Goal: Information Seeking & Learning: Find specific fact

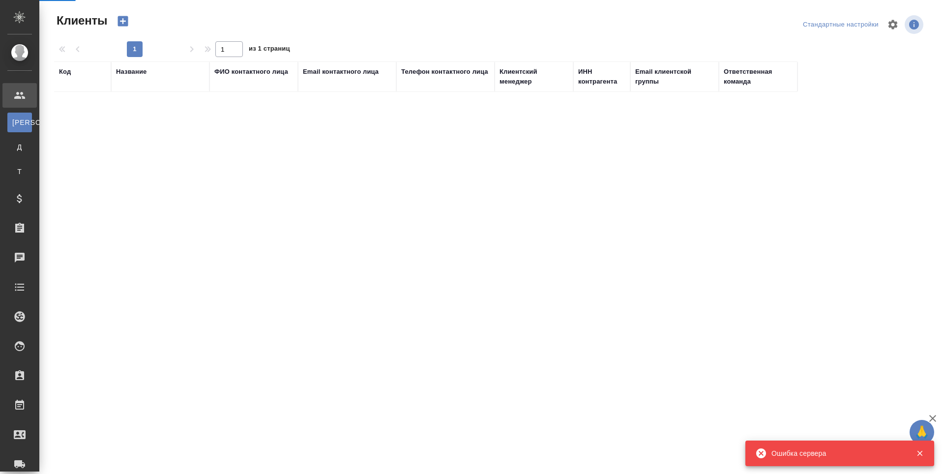
select select "RU"
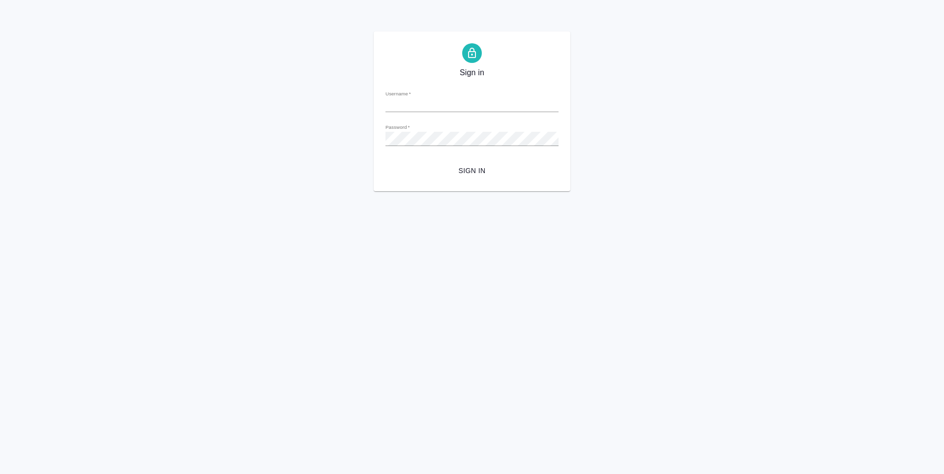
type input "[PERSON_NAME][EMAIL_ADDRESS][DOMAIN_NAME]"
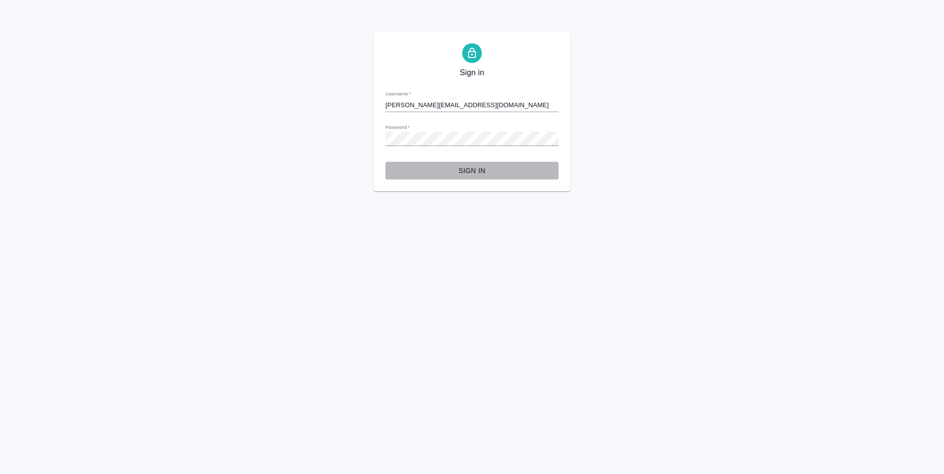
click at [469, 174] on span "Sign in" at bounding box center [472, 171] width 157 height 12
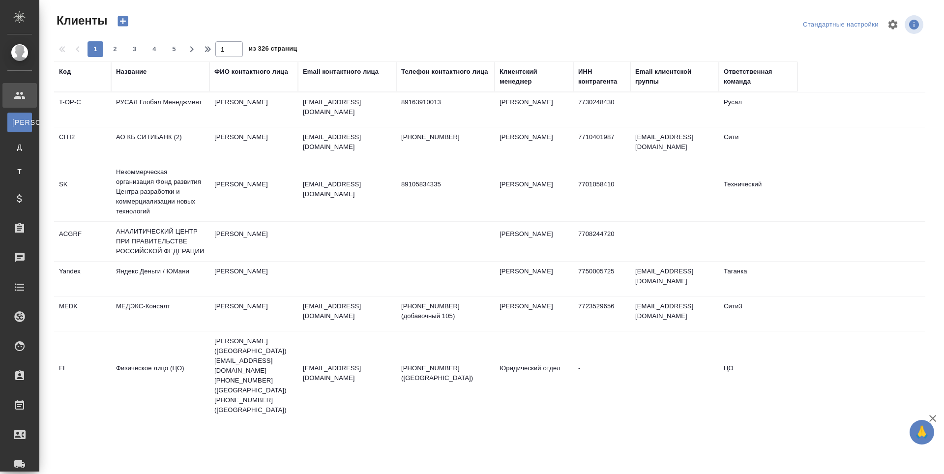
select select "RU"
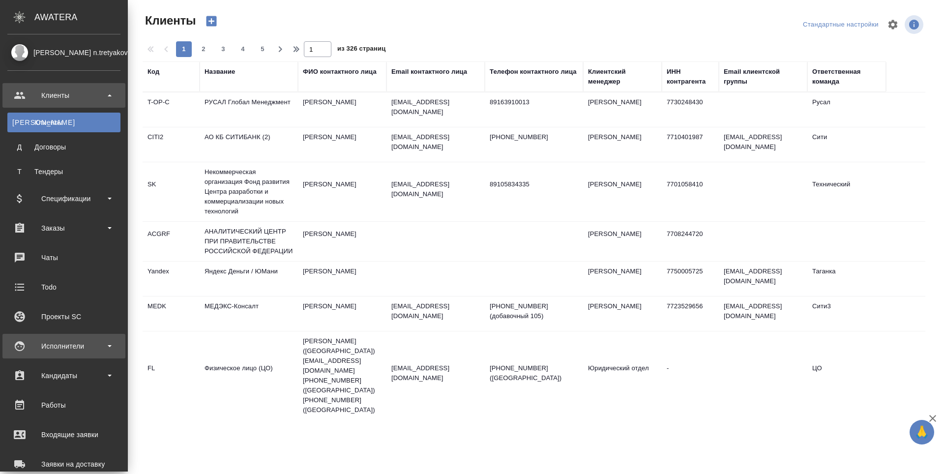
click at [47, 345] on div "Исполнители" at bounding box center [63, 346] width 113 height 15
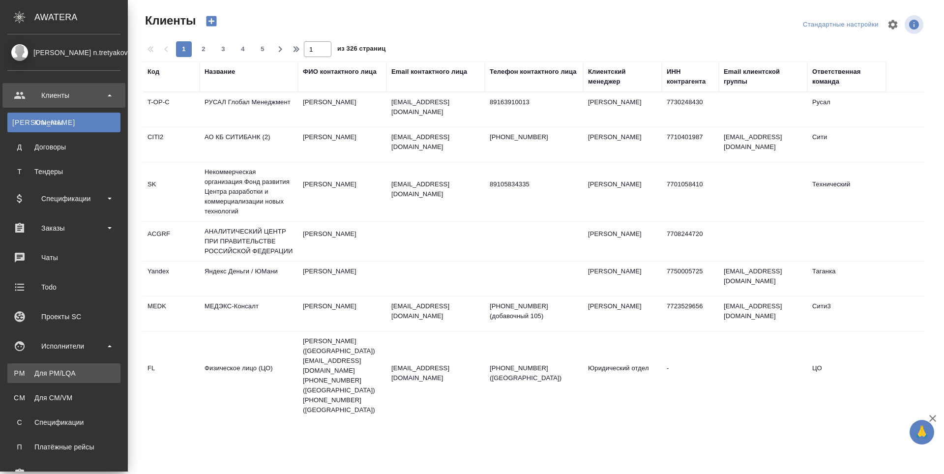
click at [38, 368] on link "PM Для PM/[GEOGRAPHIC_DATA]" at bounding box center [63, 374] width 113 height 20
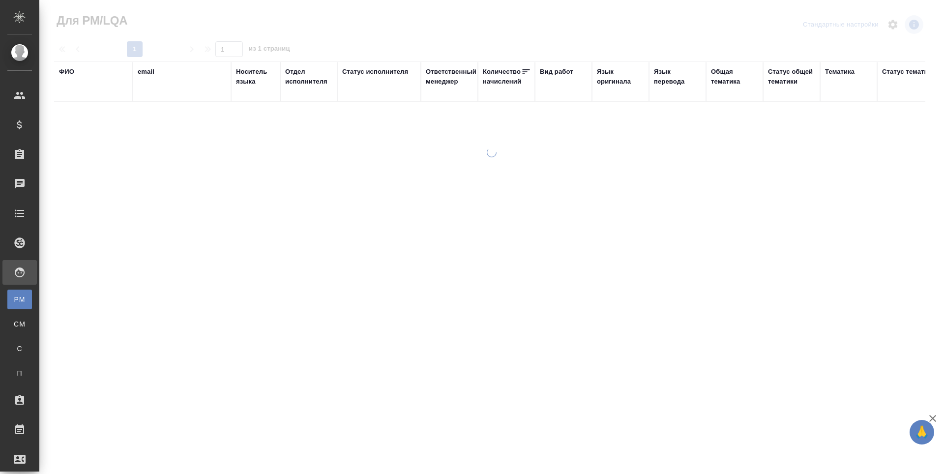
click at [68, 71] on div "ФИО" at bounding box center [66, 72] width 15 height 10
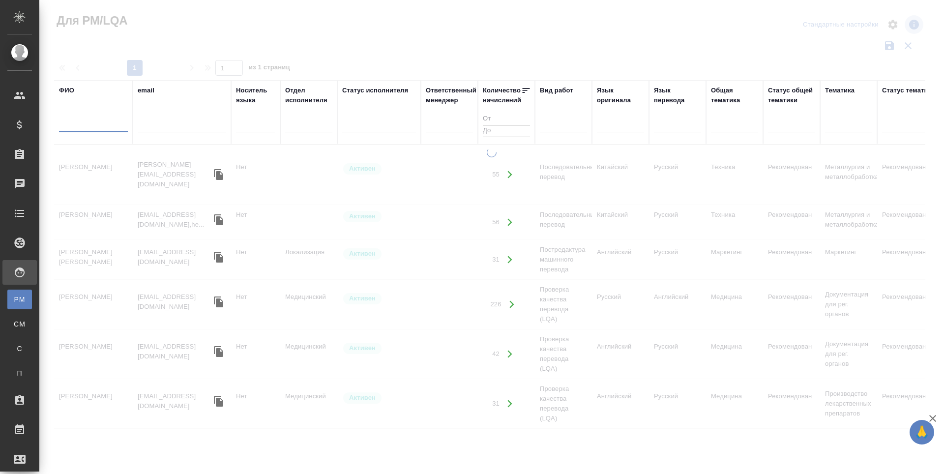
click at [81, 125] on input "text" at bounding box center [93, 126] width 69 height 12
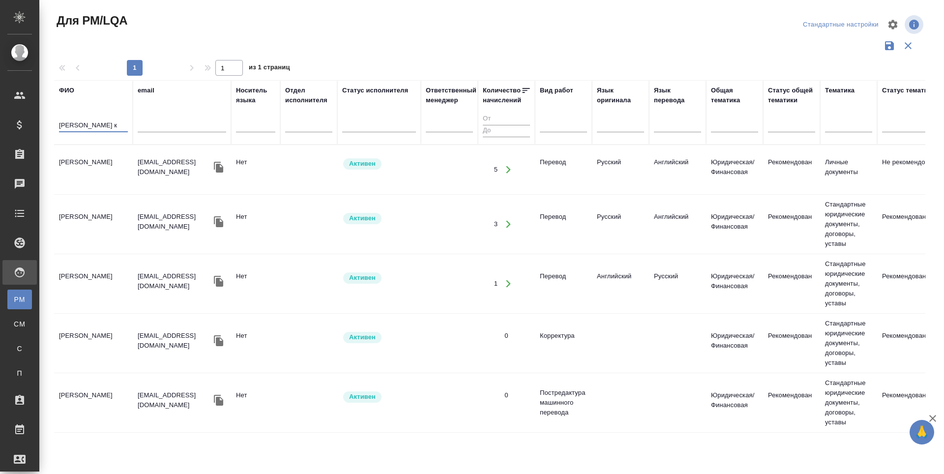
type input "[PERSON_NAME] к"
click at [82, 165] on td "[PERSON_NAME]" at bounding box center [93, 169] width 79 height 34
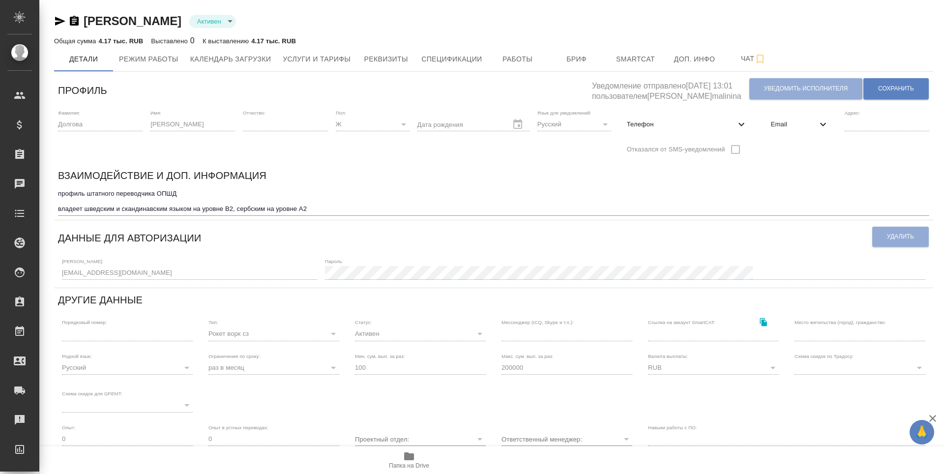
click at [59, 21] on icon "button" at bounding box center [60, 21] width 12 height 12
click at [58, 24] on icon "button" at bounding box center [60, 21] width 10 height 9
